Goal: Find contact information: Find contact information

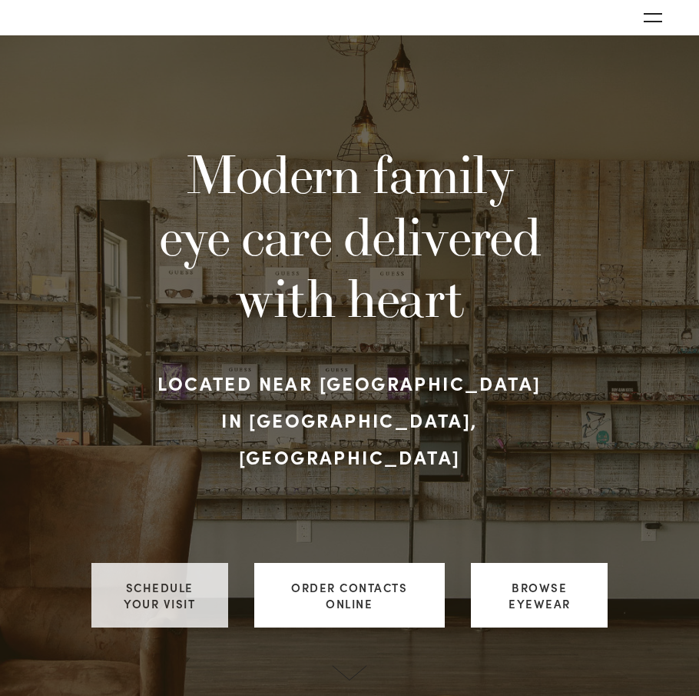
click at [133, 564] on link "Schedule your visit" at bounding box center [159, 595] width 137 height 65
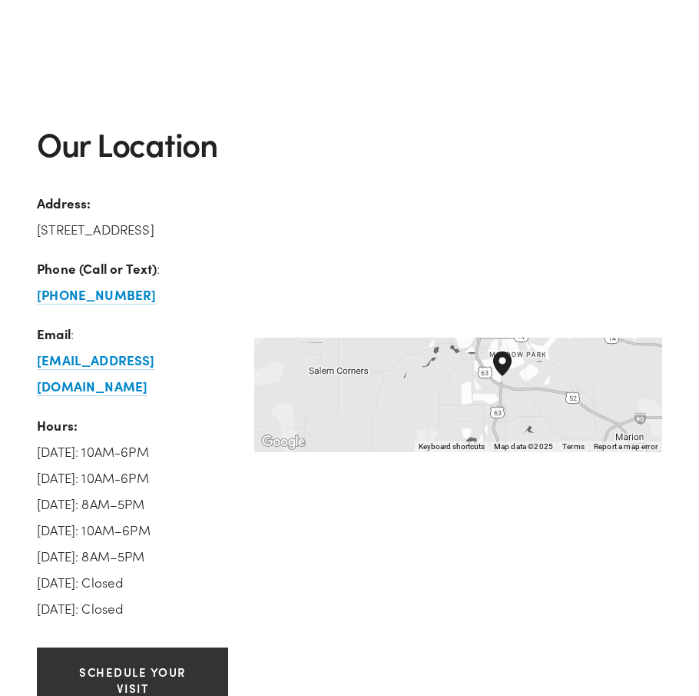
scroll to position [2229, 0]
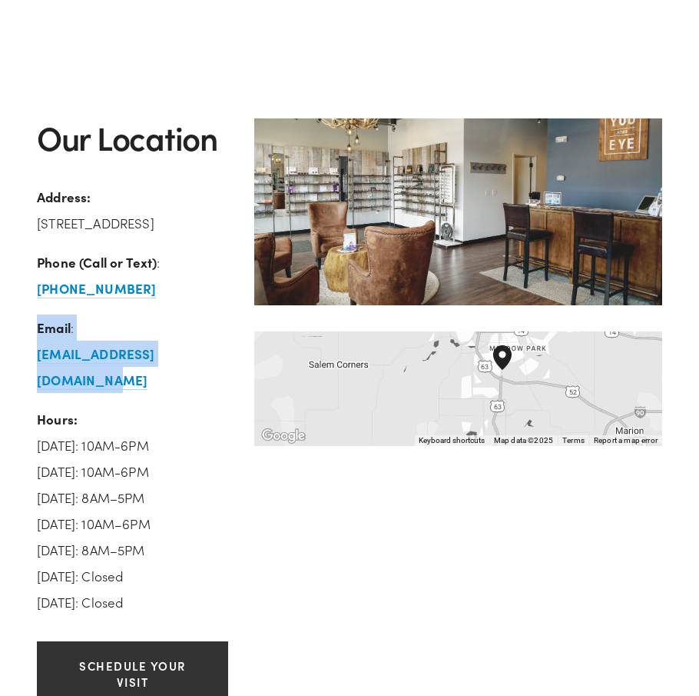
drag, startPoint x: 32, startPoint y: 304, endPoint x: 222, endPoint y: 340, distance: 193.3
click at [222, 340] on div "Our Location Address: [STREET_ADDRESS] Phone (Call or Text) : [PHONE_NUMBER] Em…" at bounding box center [133, 373] width 218 height 510
copy p "Email : [EMAIL_ADDRESS][DOMAIN_NAME]"
click at [224, 314] on p "Email : [EMAIL_ADDRESS][DOMAIN_NAME]" at bounding box center [132, 353] width 191 height 78
click at [178, 314] on p "Email : [EMAIL_ADDRESS][DOMAIN_NAME]" at bounding box center [132, 353] width 191 height 78
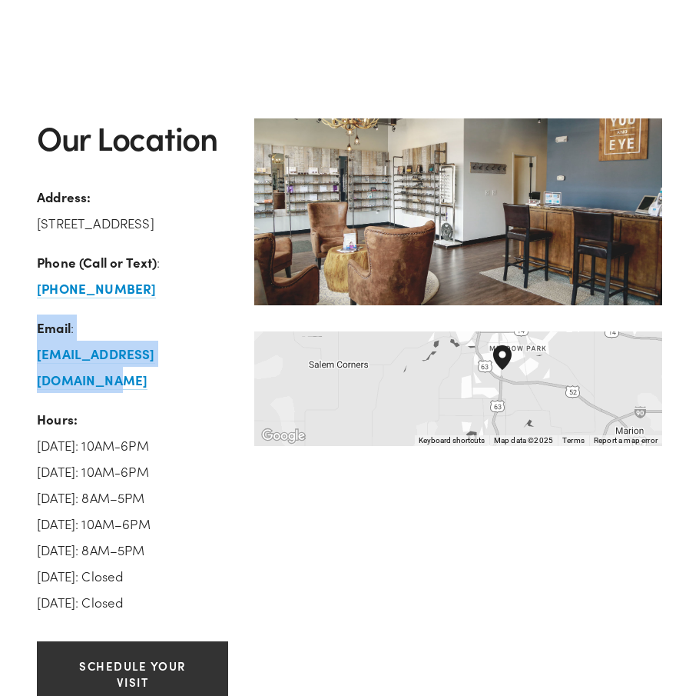
click at [115, 314] on p "Email : [EMAIL_ADDRESS][DOMAIN_NAME]" at bounding box center [132, 353] width 191 height 78
click at [66, 318] on strong "Email" at bounding box center [54, 327] width 34 height 18
drag, startPoint x: 28, startPoint y: 327, endPoint x: 210, endPoint y: 330, distance: 181.4
click at [210, 330] on div "Our Location Address: [STREET_ADDRESS] Phone (Call or Text) : [PHONE_NUMBER] Em…" at bounding box center [133, 373] width 218 height 510
copy strong "[EMAIL_ADDRESS][DOMAIN_NAME]"
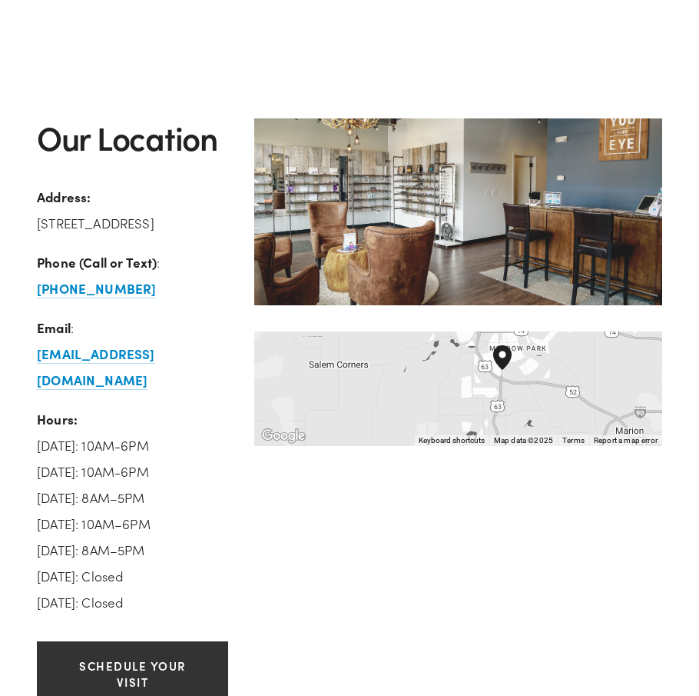
click at [416, 545] on div "Our Location Address: [STREET_ADDRESS] Phone (Call or Text) : [PHONE_NUMBER] Em…" at bounding box center [350, 418] width 652 height 600
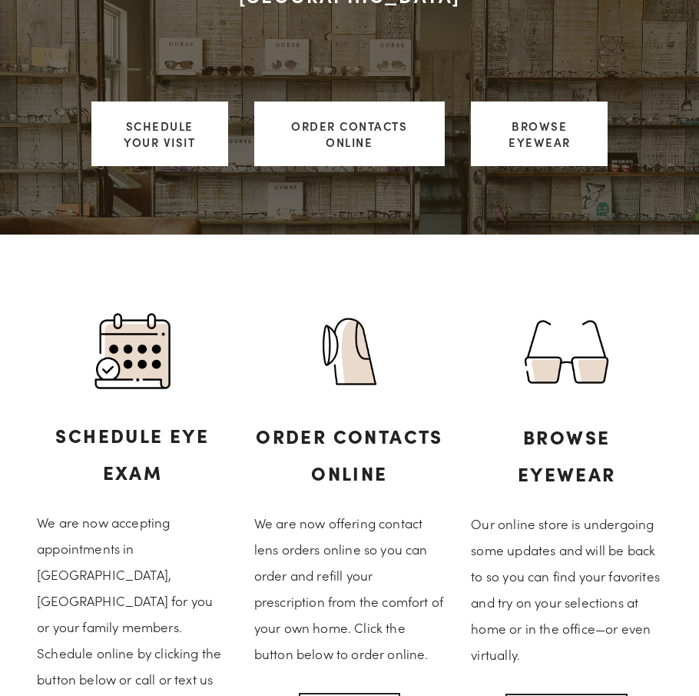
scroll to position [154, 0]
